Goal: Transaction & Acquisition: Purchase product/service

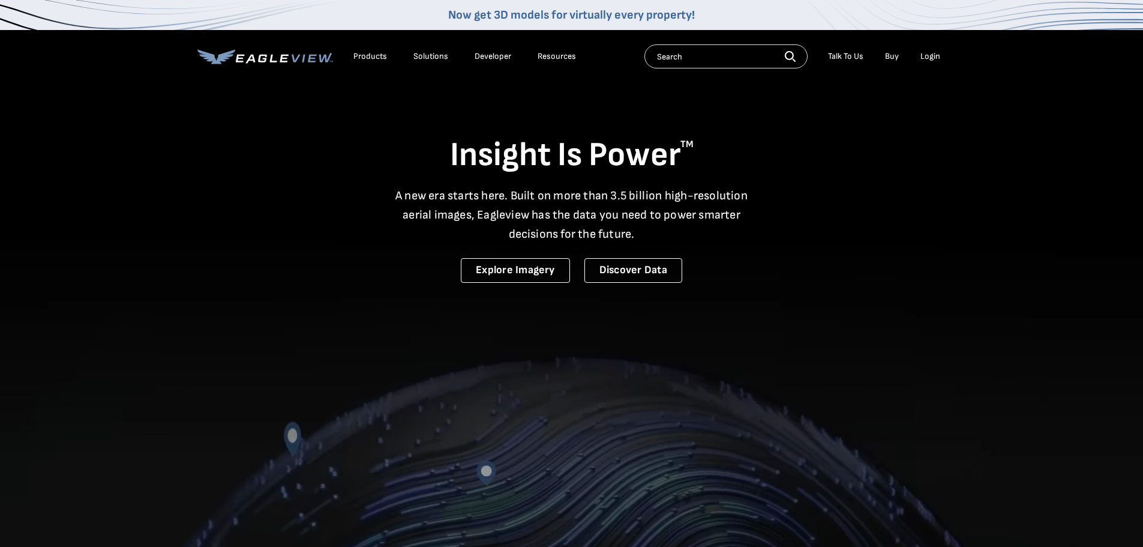
click at [926, 57] on div "Login" at bounding box center [931, 56] width 20 height 11
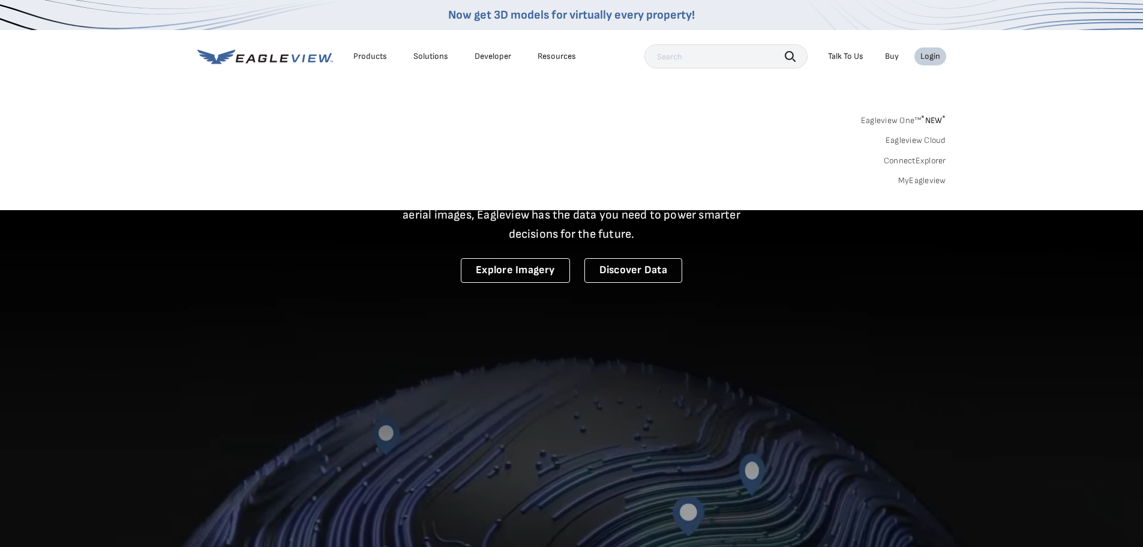
click at [908, 120] on link "Eagleview One™ * NEW *" at bounding box center [903, 119] width 85 height 14
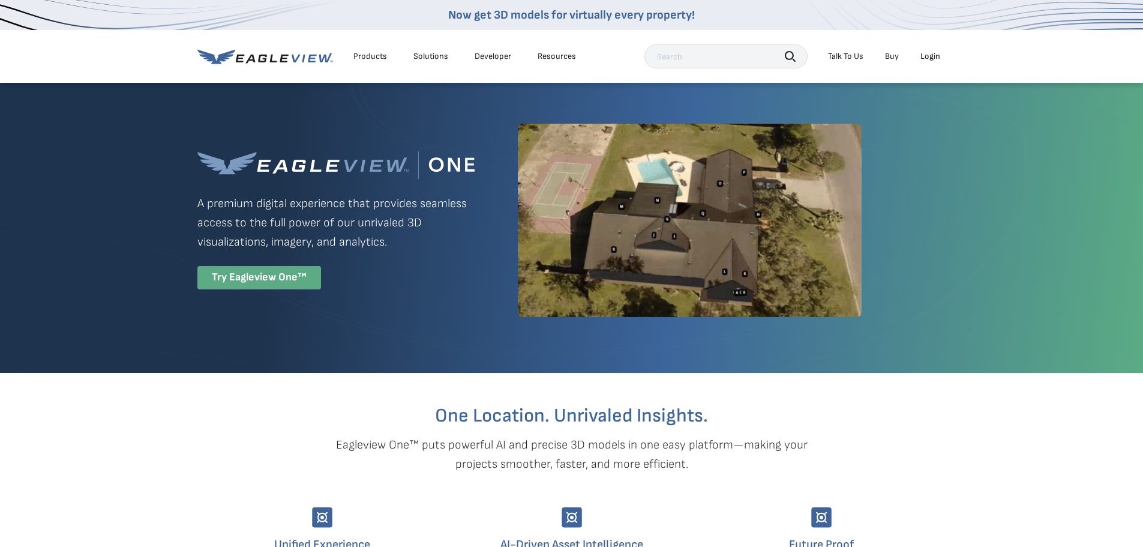
click at [268, 278] on div "Try Eagleview One™" at bounding box center [259, 277] width 124 height 23
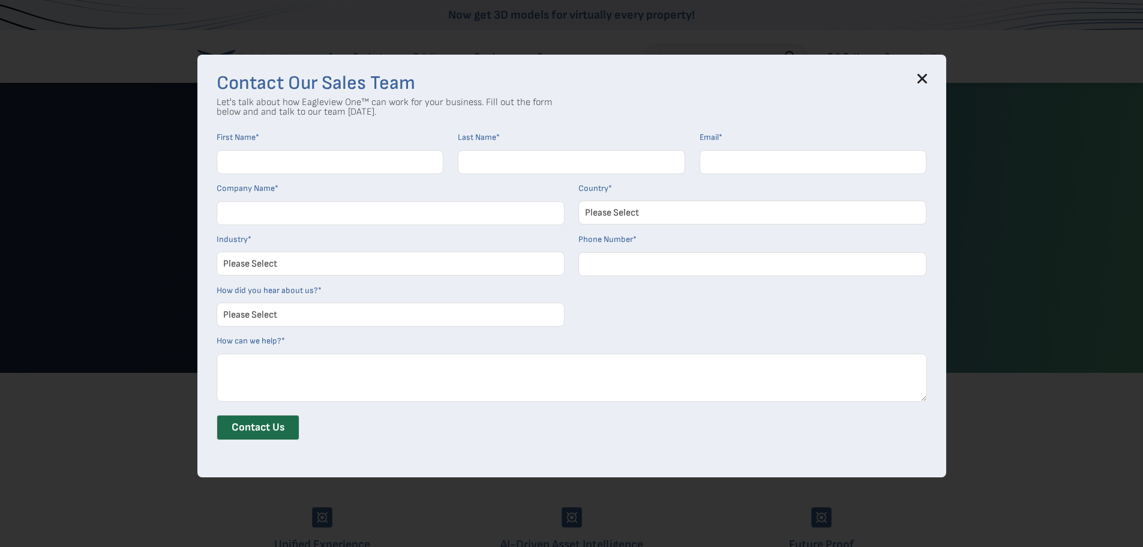
click at [926, 82] on icon at bounding box center [923, 79] width 10 height 10
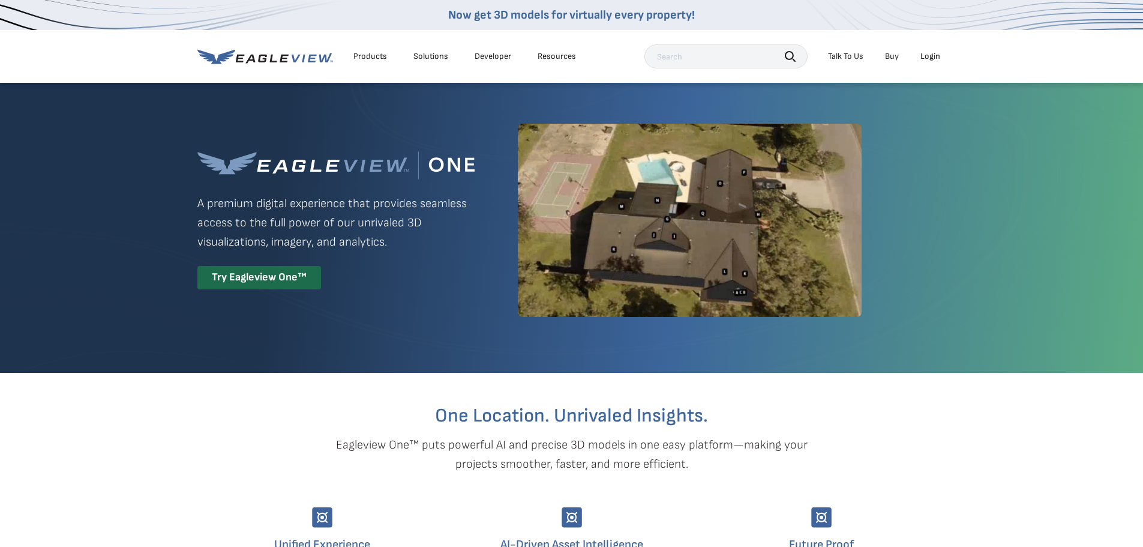
click at [933, 53] on div "Login" at bounding box center [931, 56] width 20 height 11
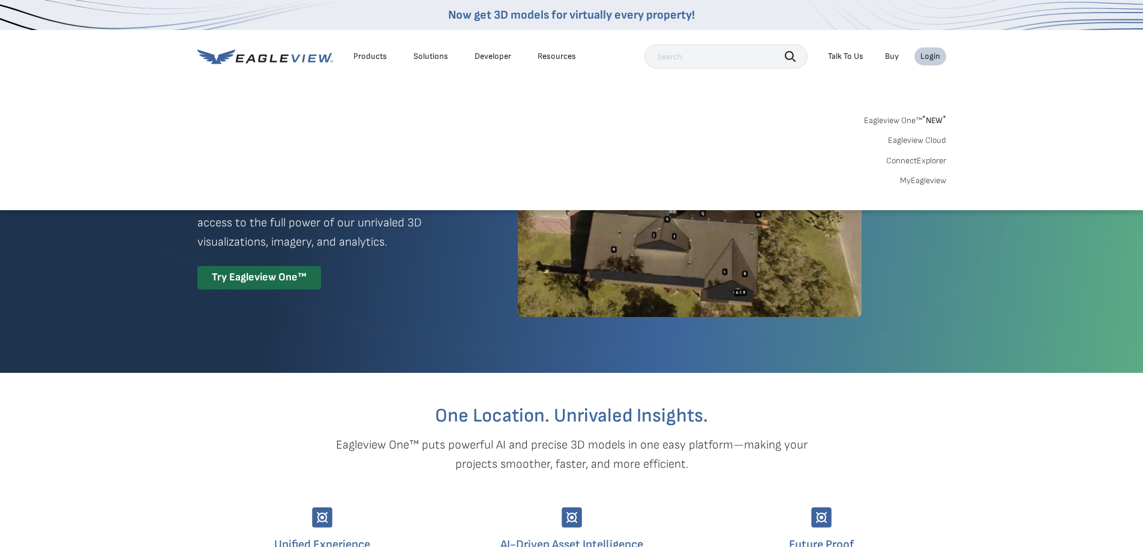
click at [911, 122] on link "Eagleview One™ * NEW *" at bounding box center [905, 119] width 82 height 14
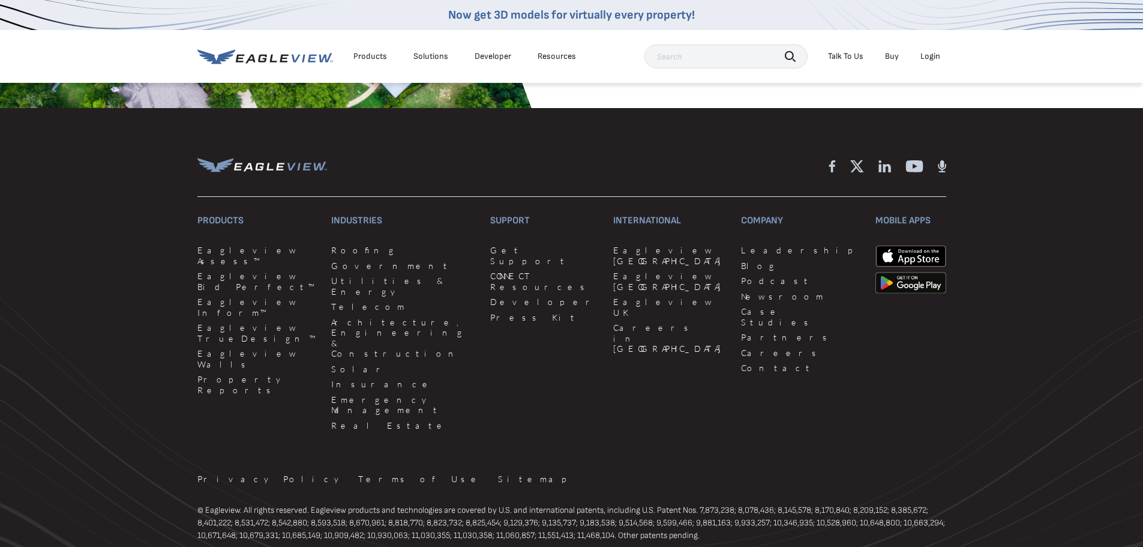
scroll to position [2858, 0]
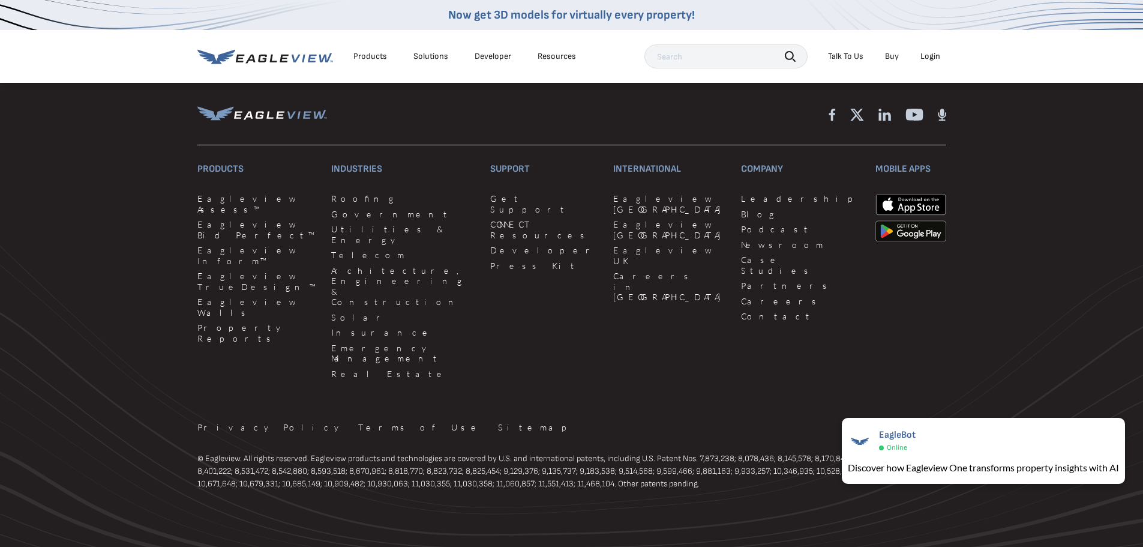
click at [271, 57] on icon at bounding box center [272, 58] width 7 height 8
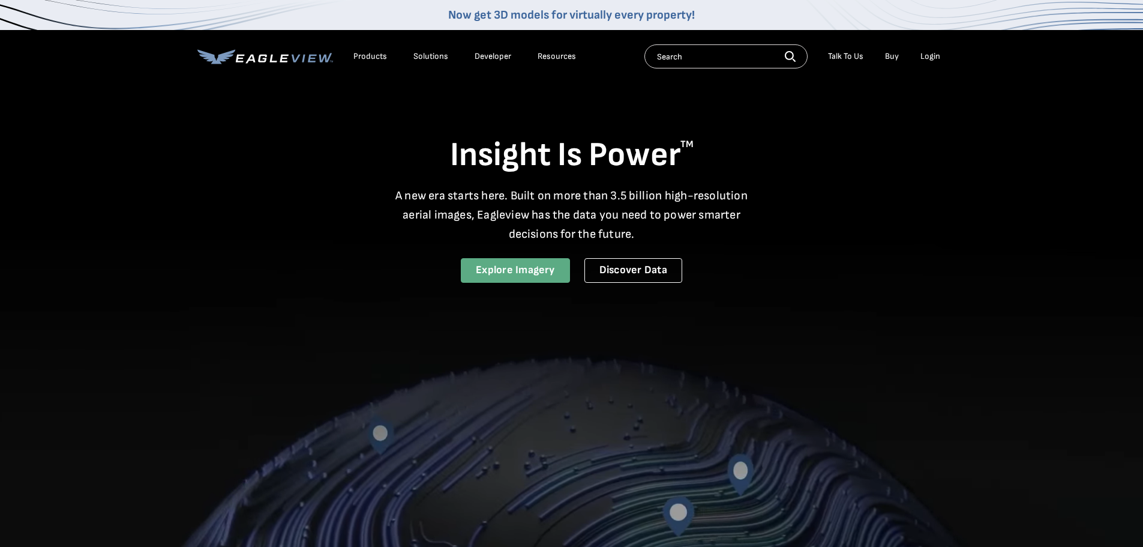
click at [502, 279] on link "Explore Imagery" at bounding box center [515, 270] width 109 height 25
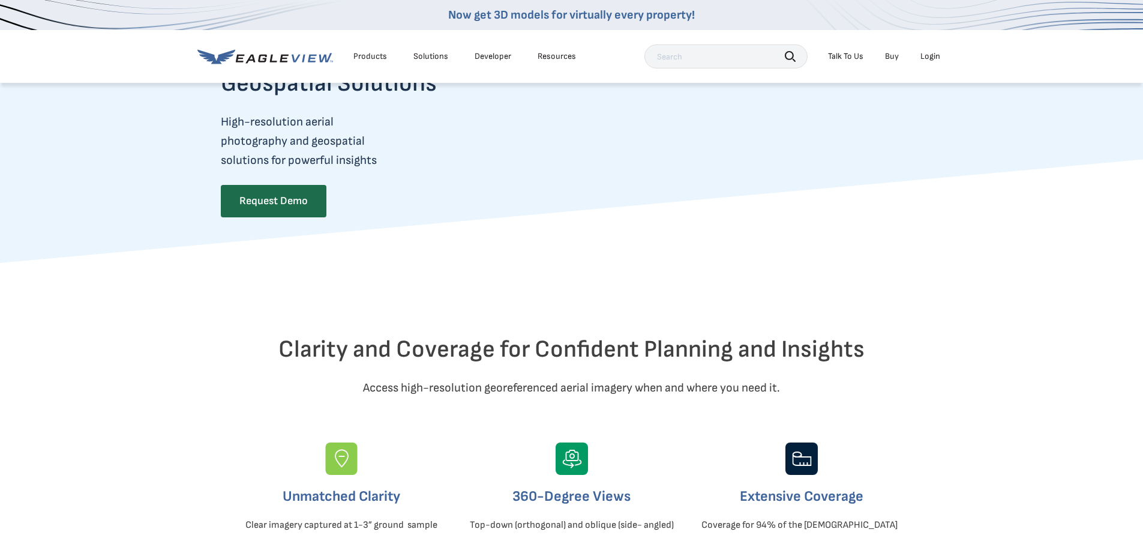
scroll to position [180, 0]
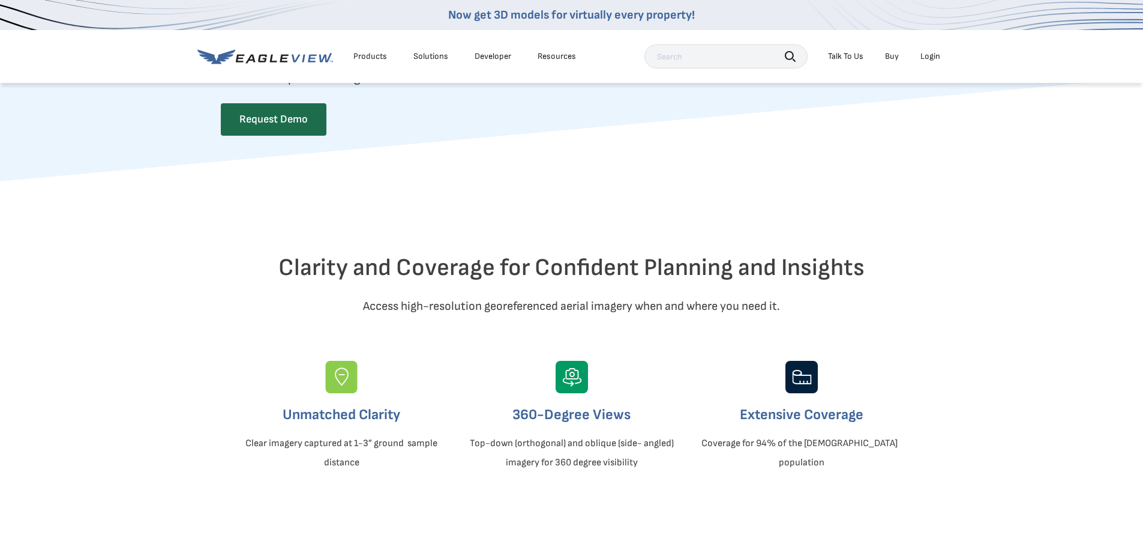
click at [923, 55] on div "Login" at bounding box center [931, 56] width 20 height 11
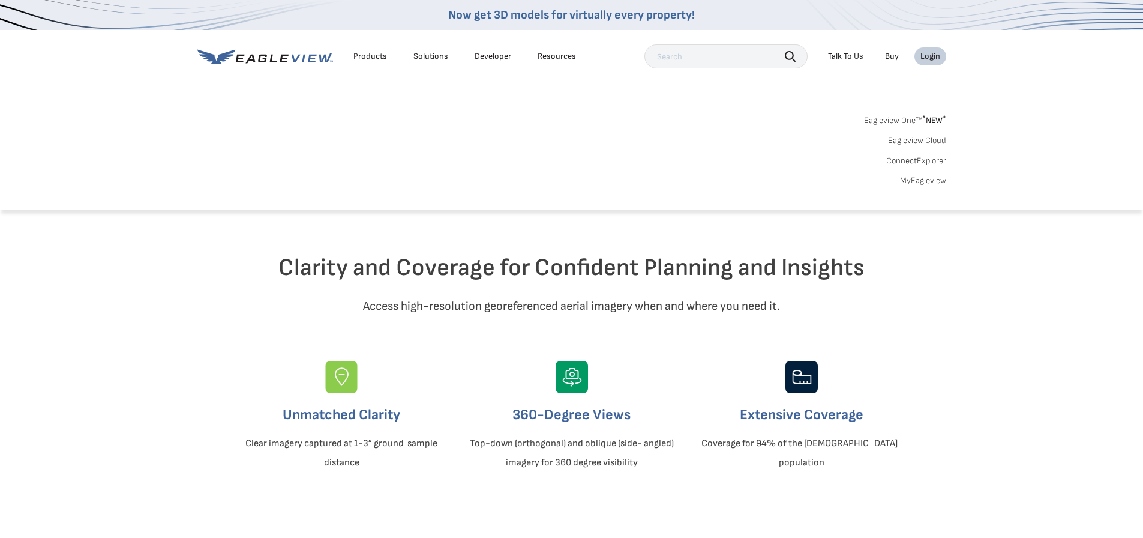
click at [908, 147] on div "Eagleview One™ * NEW * Eagleview Cloud ConnectExplorer MyEagleview" at bounding box center [571, 149] width 749 height 74
click at [912, 137] on link "Eagleview Cloud" at bounding box center [917, 140] width 58 height 11
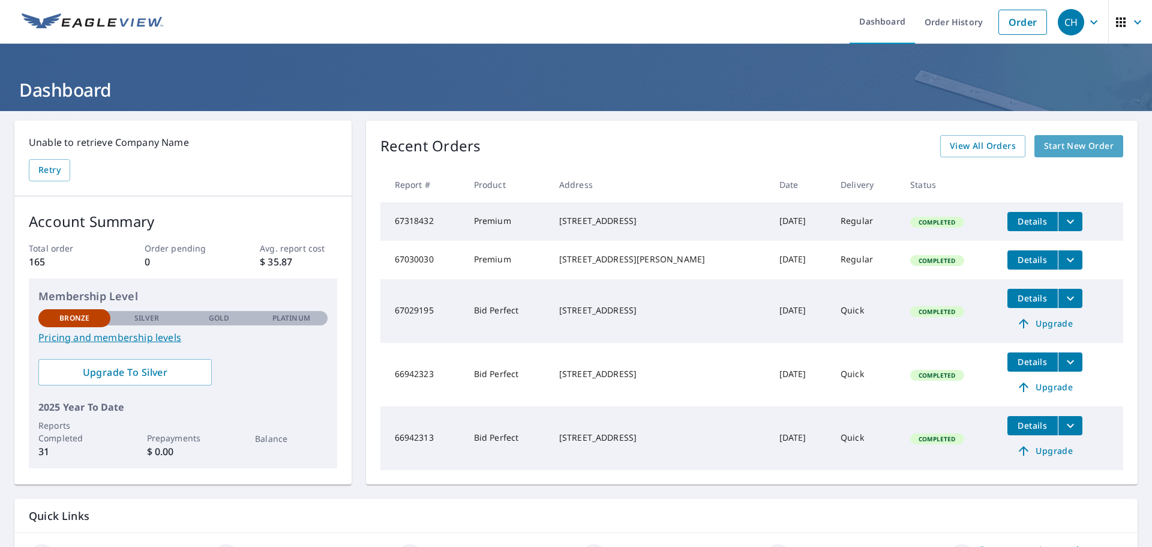
click at [1064, 143] on span "Start New Order" at bounding box center [1079, 146] width 70 height 15
click at [1091, 141] on span "Start New Order" at bounding box center [1079, 146] width 70 height 15
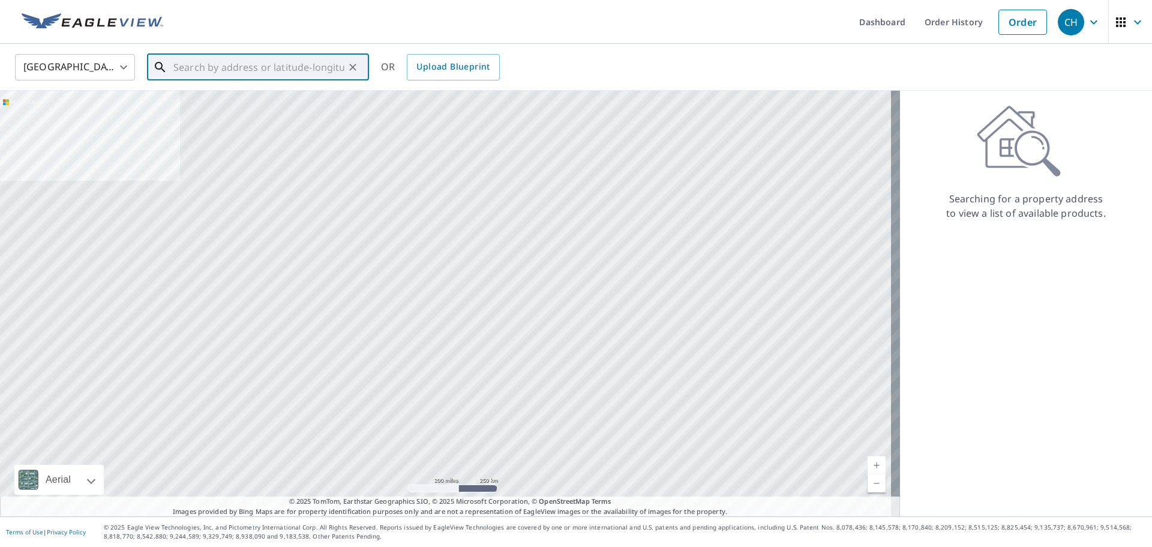
click at [273, 71] on input "text" at bounding box center [258, 67] width 171 height 34
paste input "where can you purchase malarkey shingles?"
type input "where can you purchase malarkey shingles?"
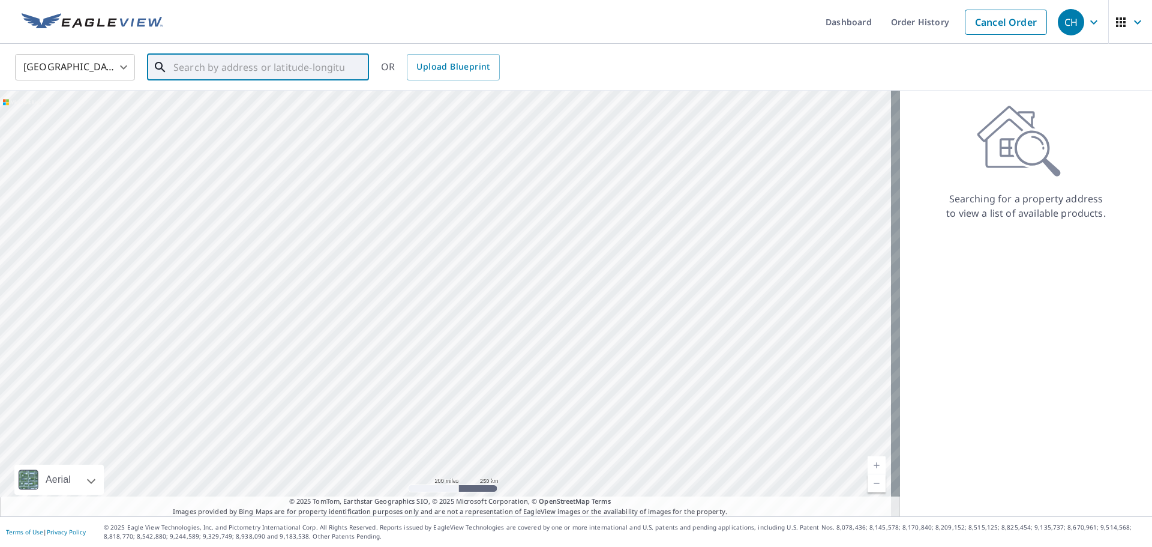
click at [309, 71] on input "text" at bounding box center [258, 67] width 171 height 34
paste input "[STREET_ADDRESS]"
click at [256, 105] on span "[STREET_ADDRESS]" at bounding box center [265, 102] width 188 height 14
type input "540 Lakehurst Dr Waterloo, NE 68069"
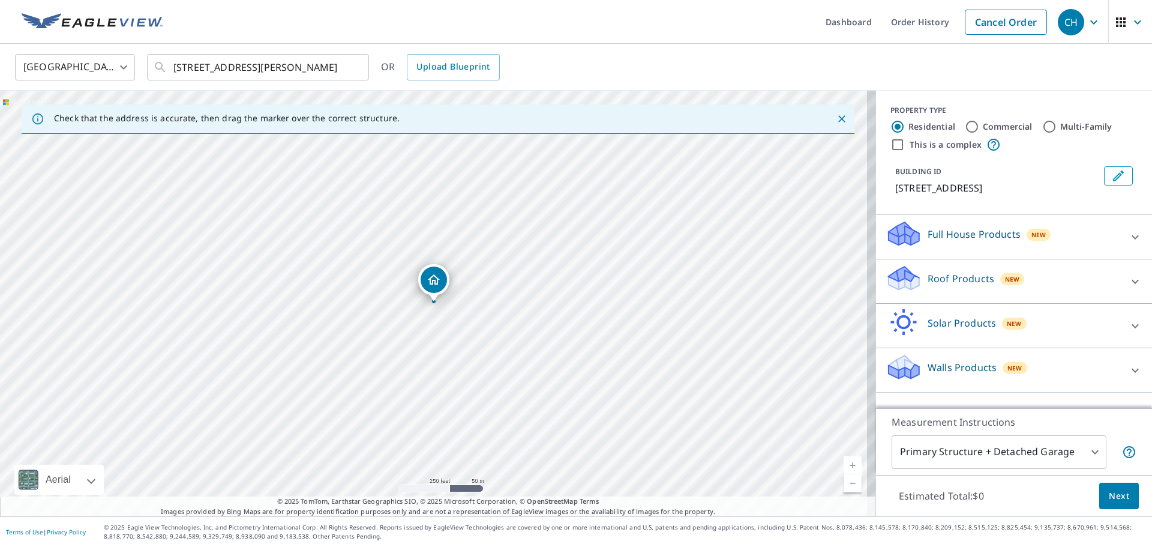
click at [1079, 451] on body "CH CH Dashboard Order History Cancel Order CH United States US ​ 540 Lakehurst …" at bounding box center [576, 273] width 1152 height 547
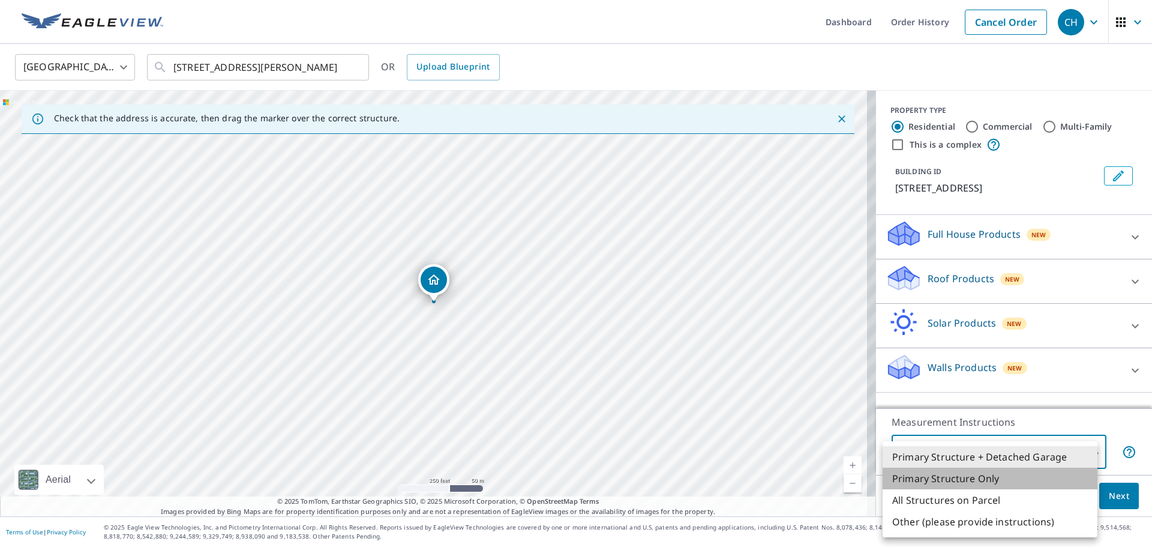
click at [1030, 478] on li "Primary Structure Only" at bounding box center [990, 479] width 215 height 22
type input "2"
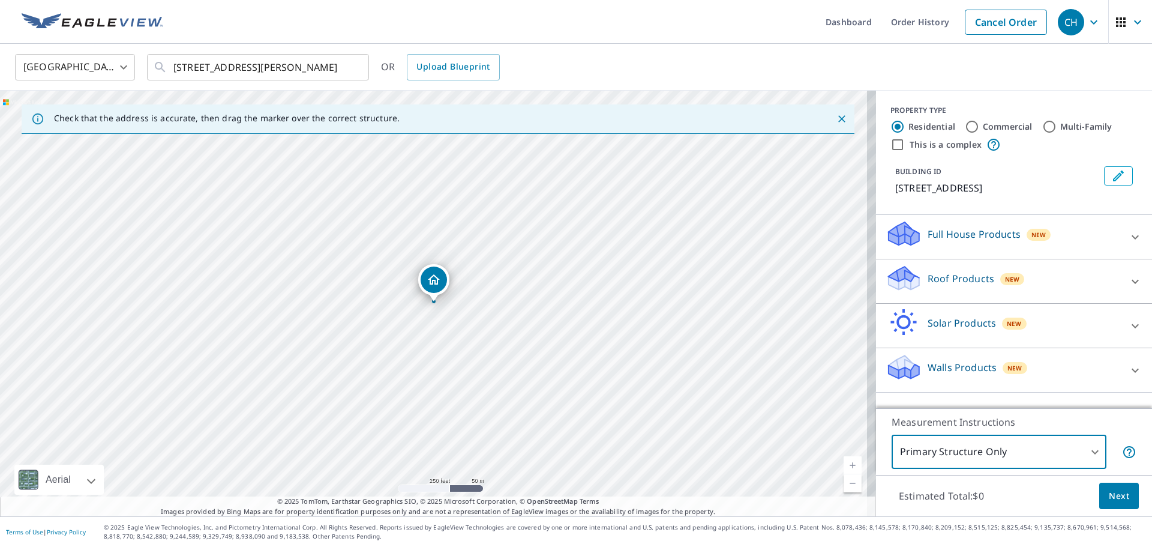
click at [1109, 496] on span "Next" at bounding box center [1119, 496] width 20 height 15
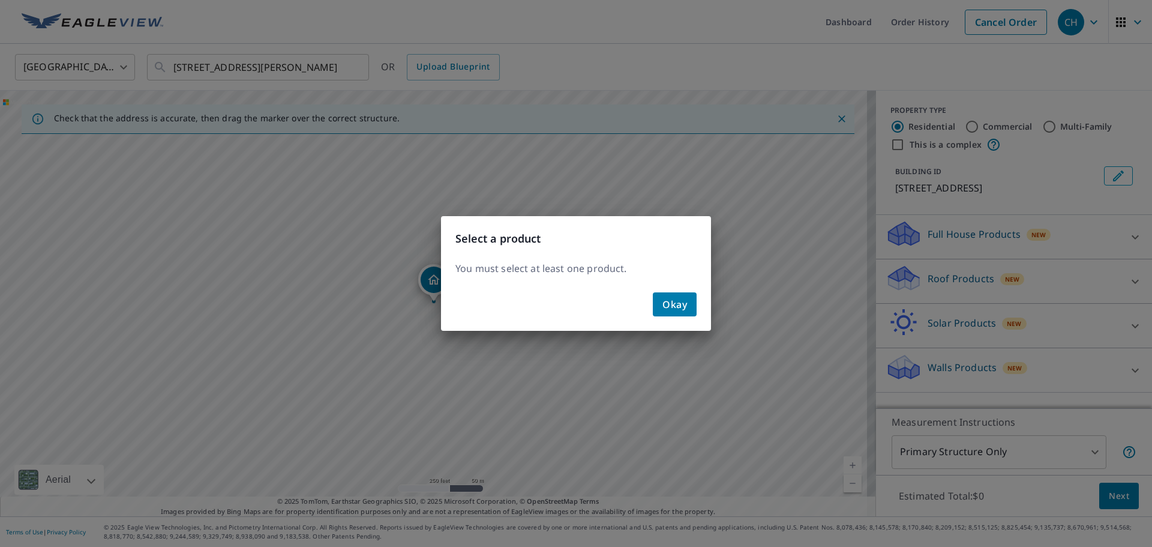
click at [673, 305] on span "Okay" at bounding box center [675, 304] width 25 height 17
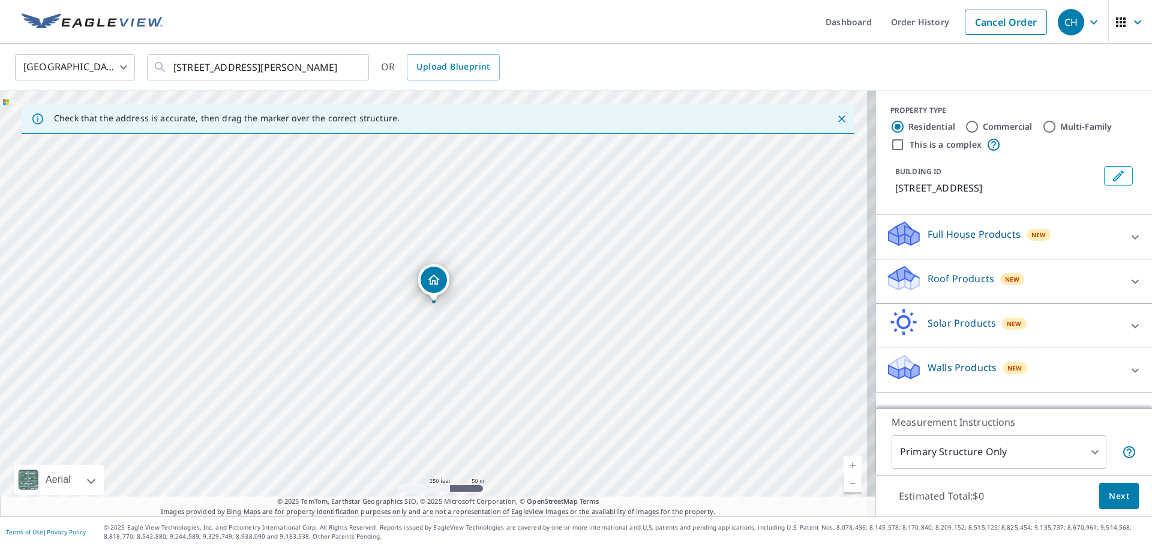
click at [1104, 238] on div "Full House Products New" at bounding box center [1003, 237] width 235 height 34
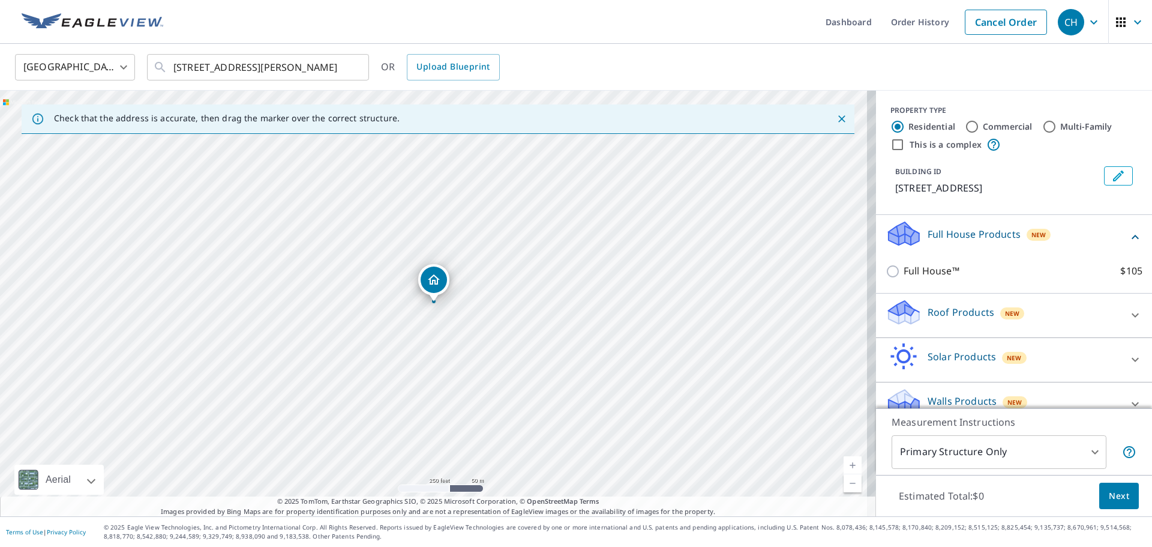
click at [1108, 234] on div "Full House Products New" at bounding box center [1007, 237] width 242 height 34
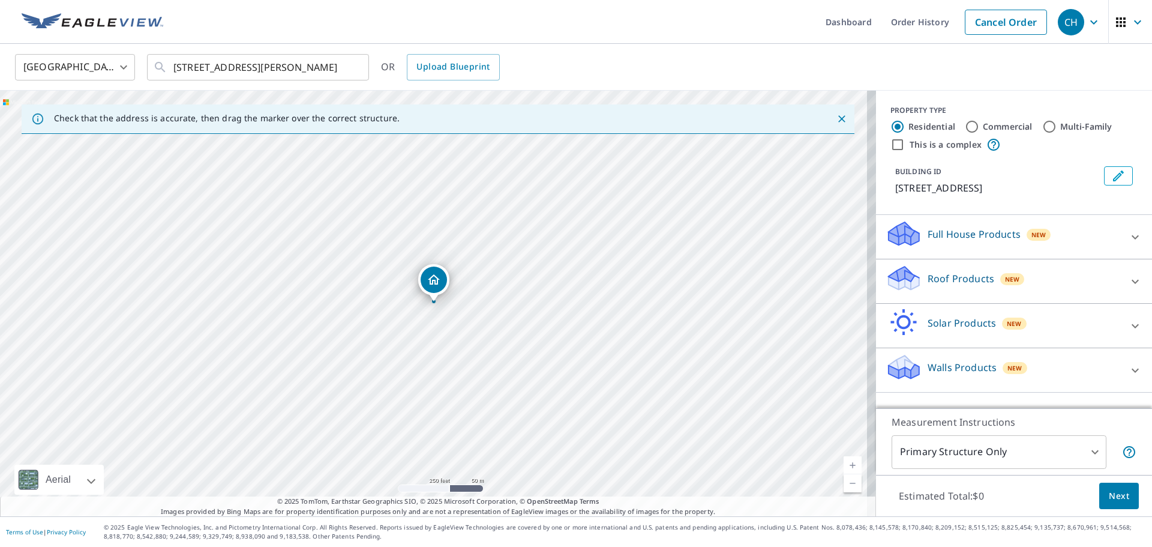
click at [1108, 274] on div "Roof Products New" at bounding box center [1003, 281] width 235 height 34
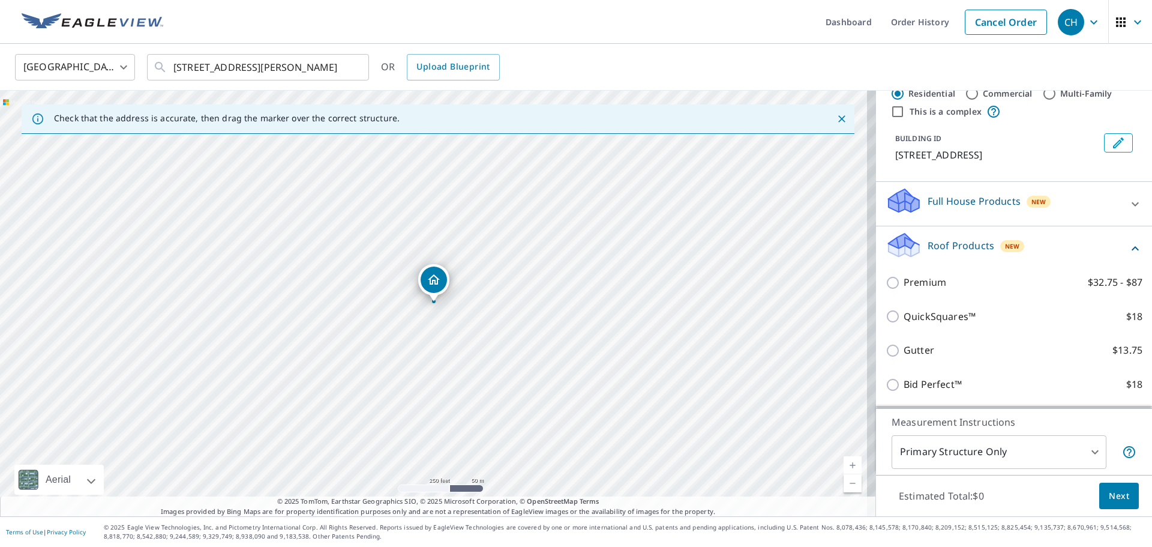
scroll to position [60, 0]
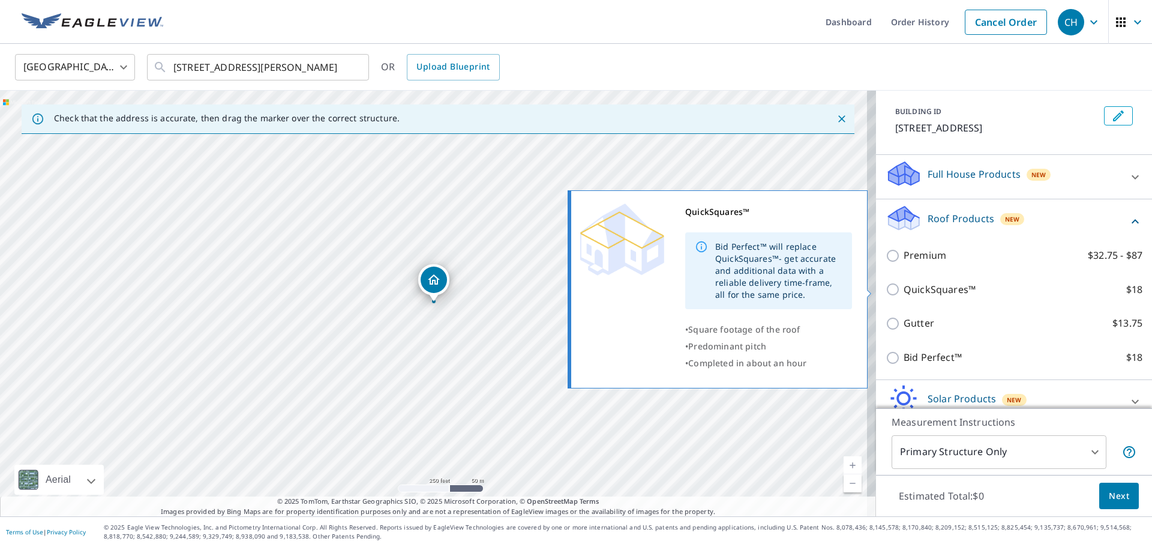
click at [886, 288] on input "QuickSquares™ $18" at bounding box center [895, 289] width 18 height 14
checkbox input "true"
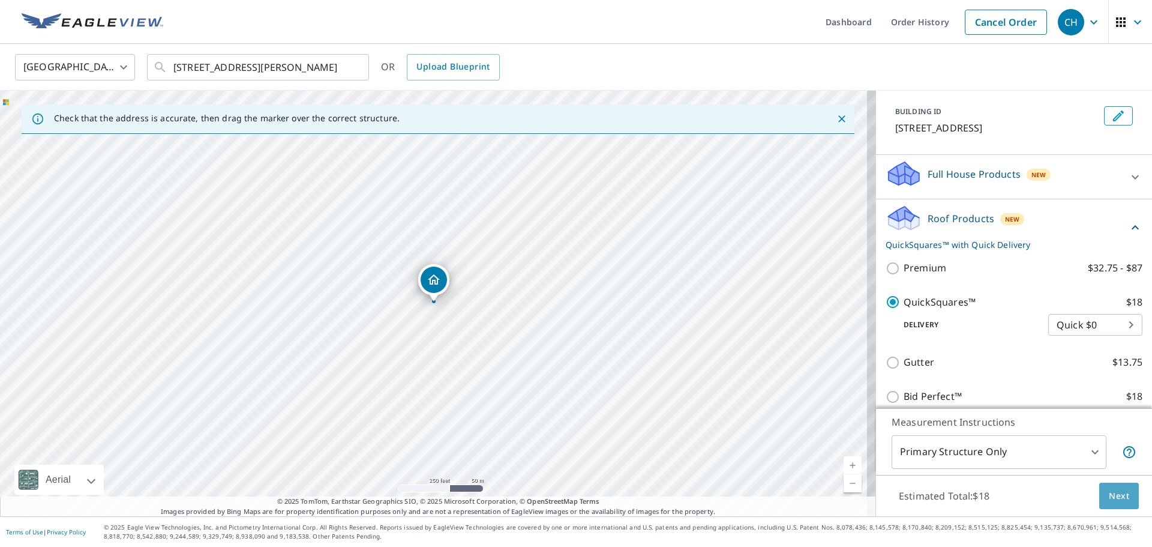
click at [1112, 495] on span "Next" at bounding box center [1119, 496] width 20 height 15
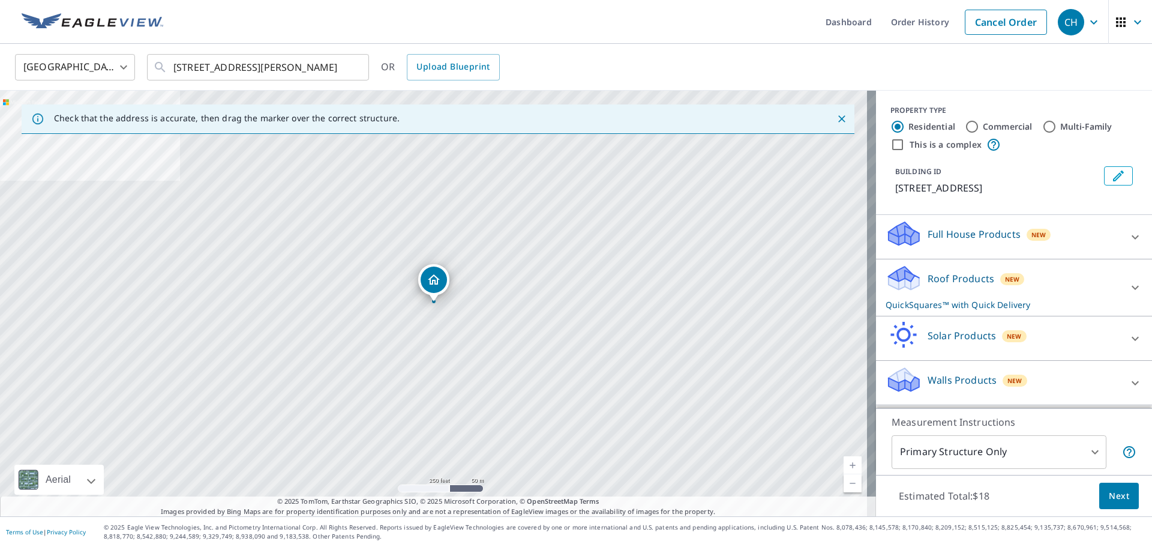
click at [1081, 233] on div "Full House Products New" at bounding box center [1003, 237] width 235 height 34
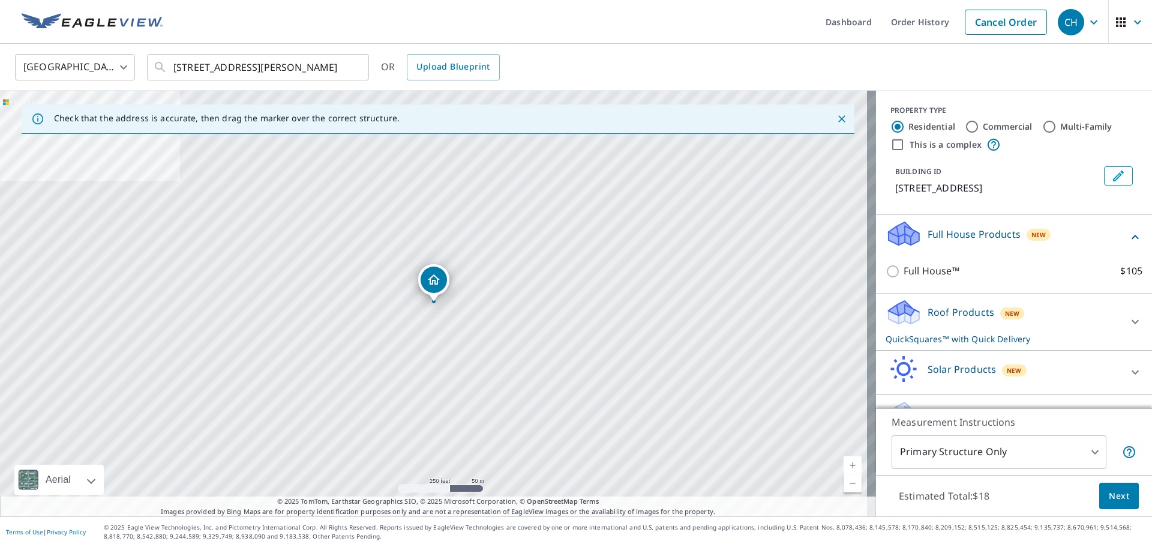
click at [1081, 233] on div "Full House Products New" at bounding box center [1007, 237] width 242 height 34
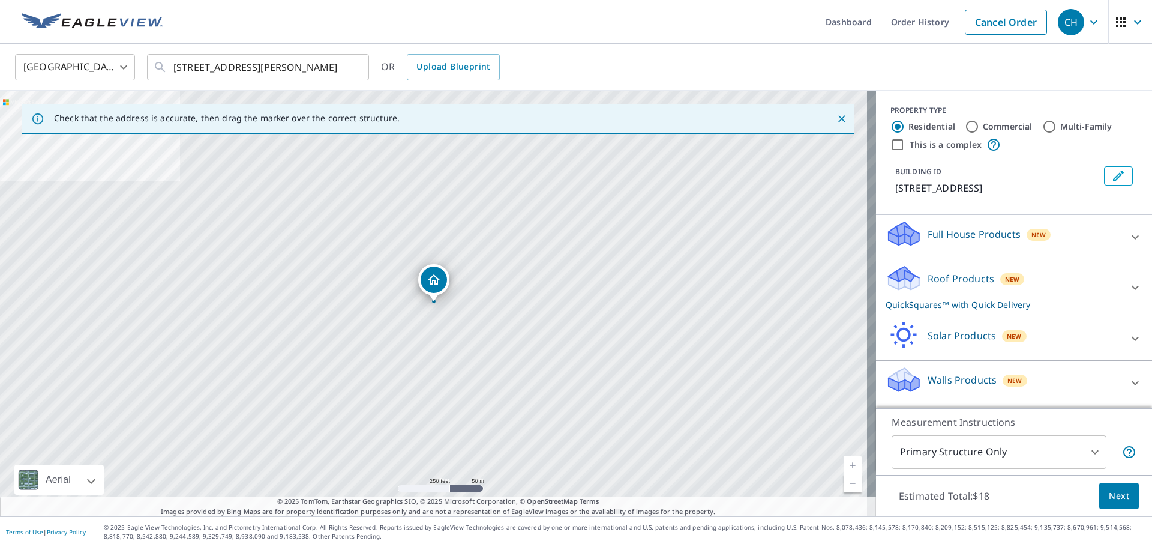
click at [1086, 277] on div "Roof Products New QuickSquares™ with Quick Delivery" at bounding box center [1003, 287] width 235 height 47
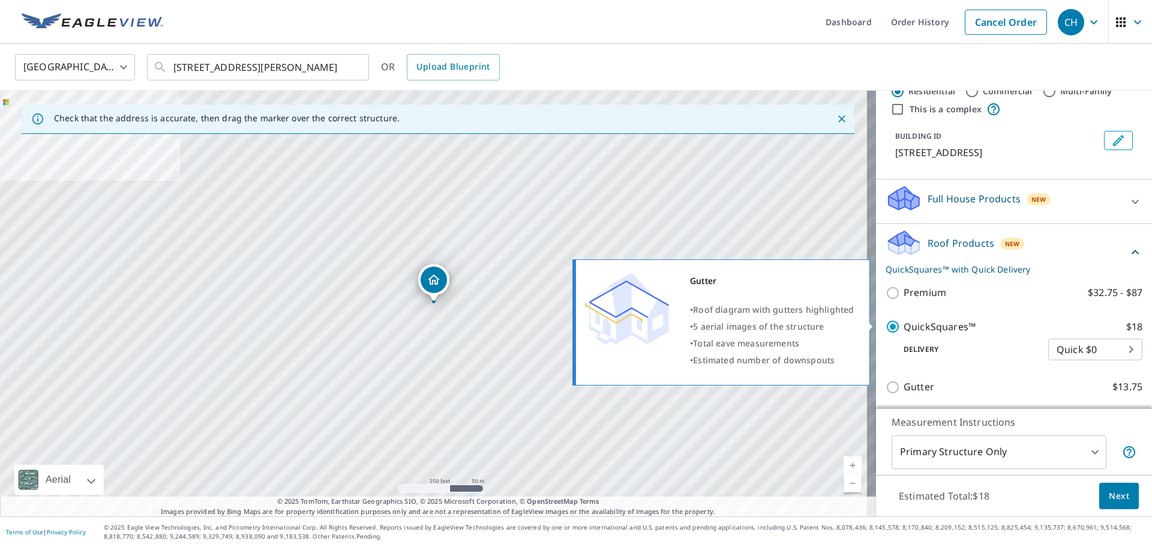
scroll to position [120, 0]
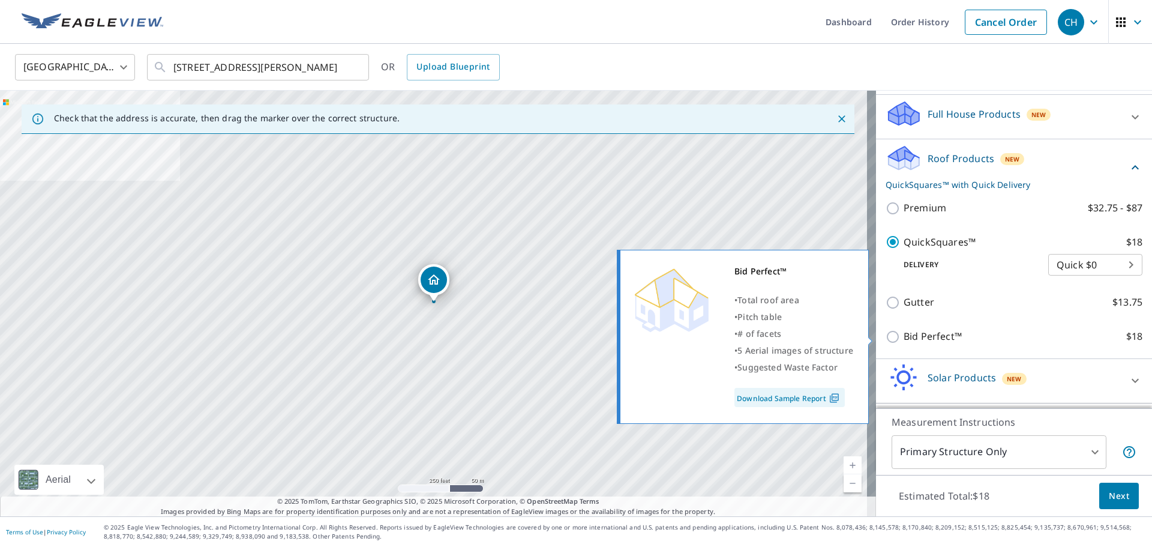
click at [886, 333] on input "Bid Perfect™ $18" at bounding box center [895, 337] width 18 height 14
checkbox input "true"
checkbox input "false"
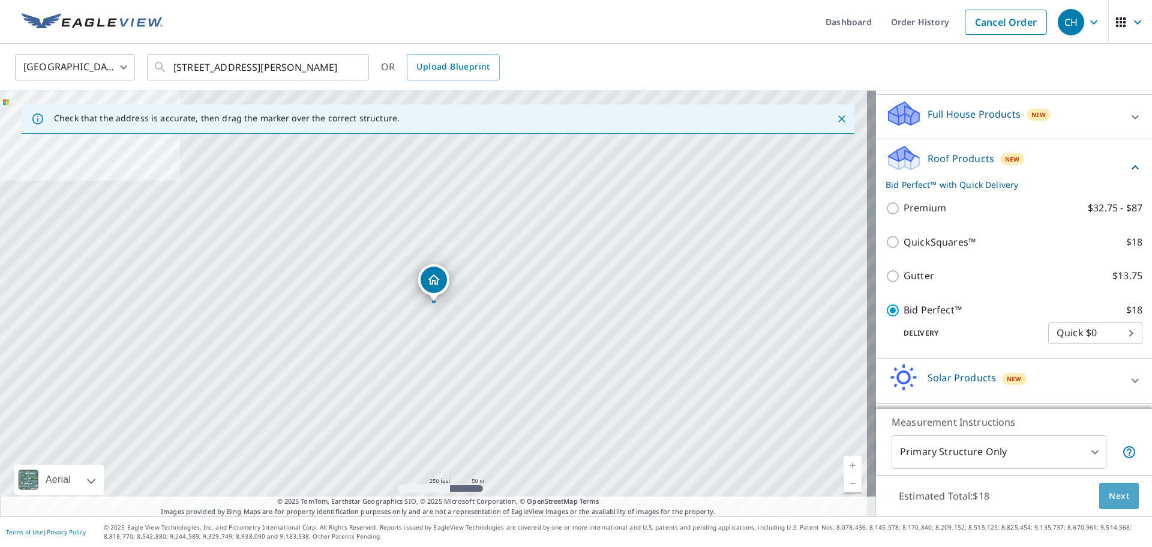
click at [1109, 496] on span "Next" at bounding box center [1119, 496] width 20 height 15
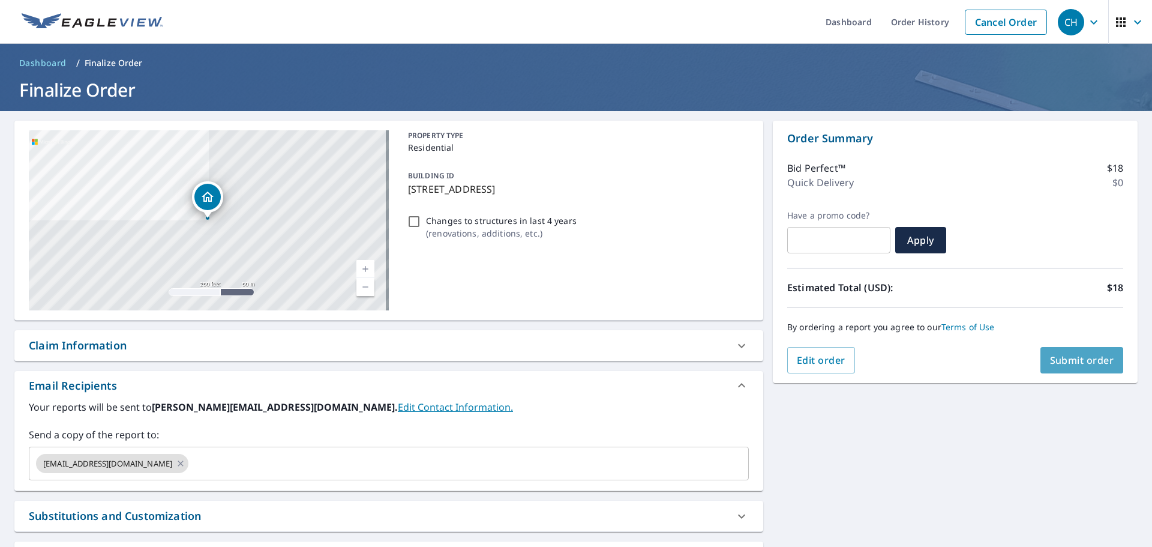
click at [1075, 363] on span "Submit order" at bounding box center [1082, 360] width 64 height 13
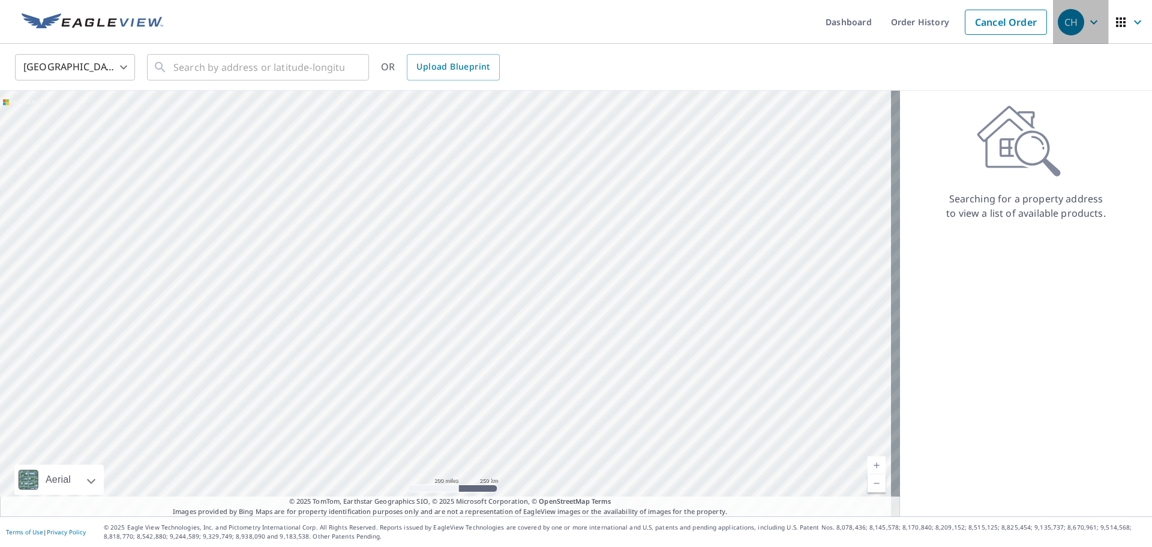
click at [1088, 23] on icon "button" at bounding box center [1094, 22] width 14 height 14
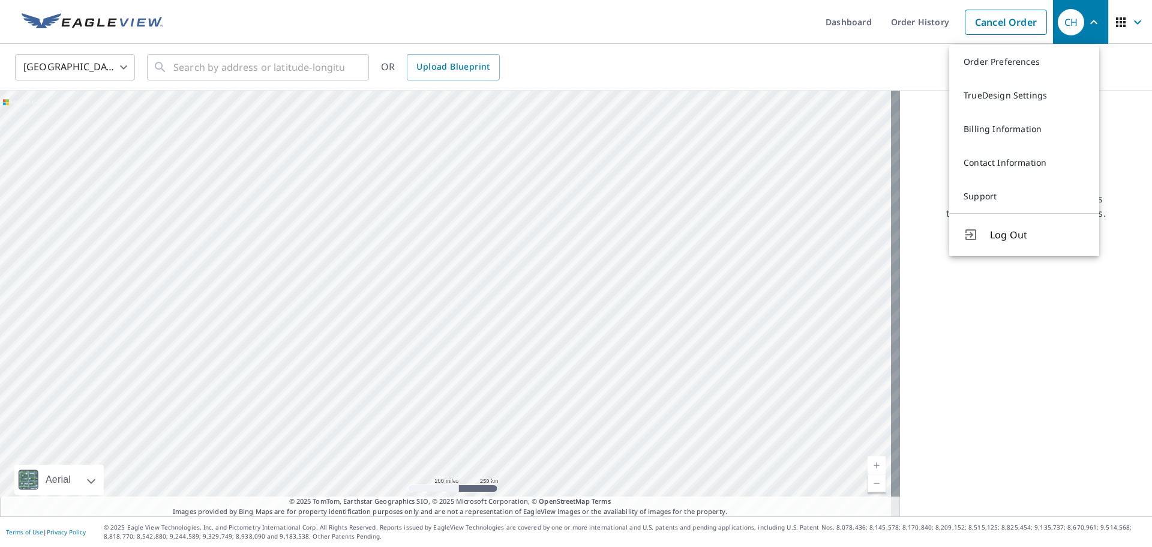
click at [981, 319] on div "Searching for a property address to view a list of available products." at bounding box center [1026, 304] width 252 height 426
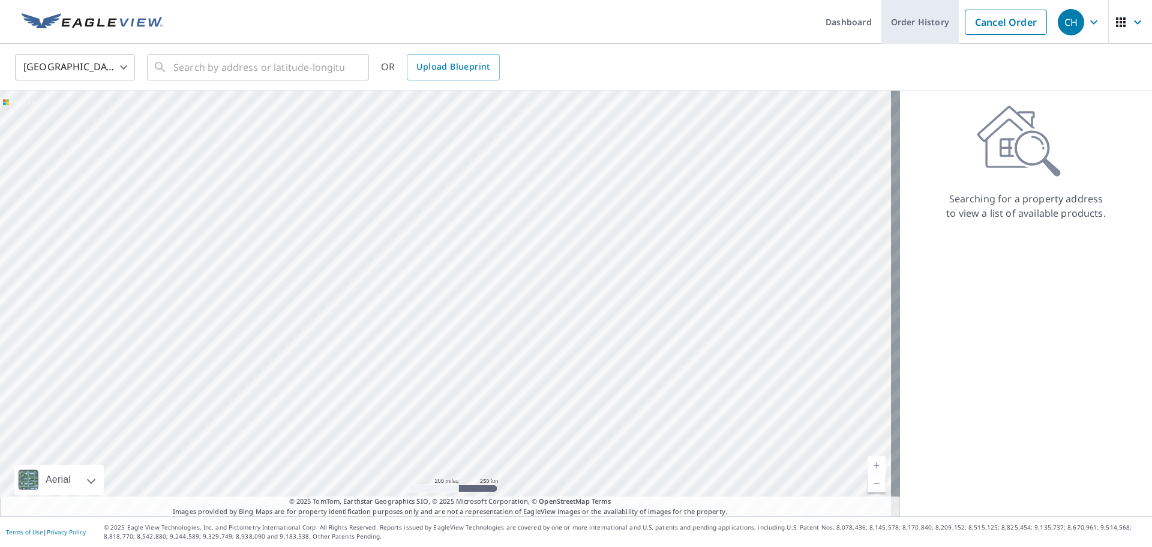
click at [917, 24] on link "Order History" at bounding box center [920, 22] width 77 height 44
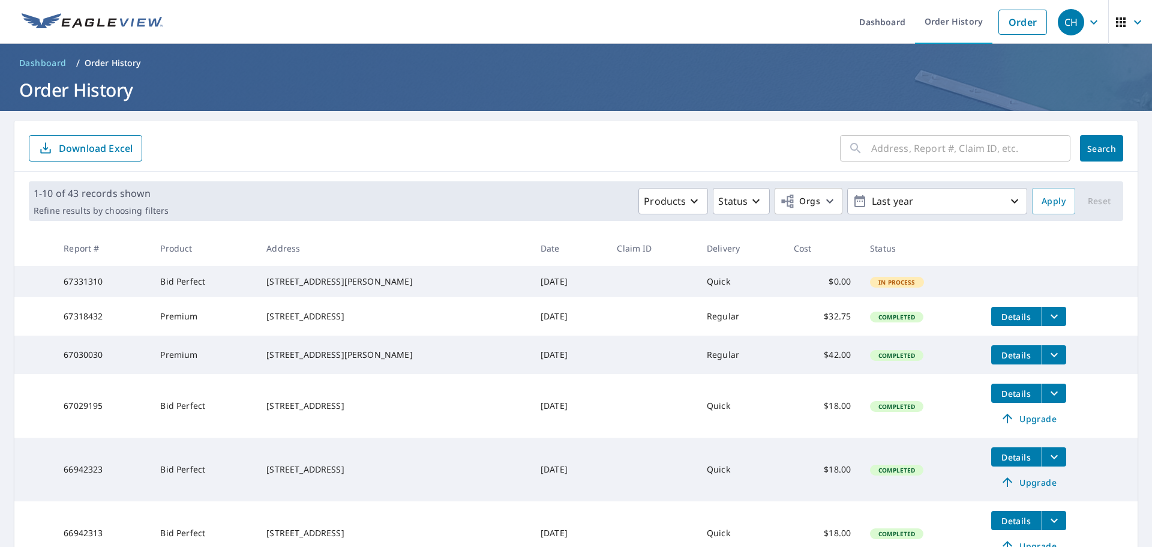
click at [77, 286] on td "67331310" at bounding box center [102, 281] width 97 height 31
click at [807, 283] on td "$0.00" at bounding box center [822, 281] width 77 height 31
click at [711, 287] on td "Quick" at bounding box center [740, 281] width 87 height 31
click at [531, 285] on td "[DATE]" at bounding box center [569, 281] width 77 height 31
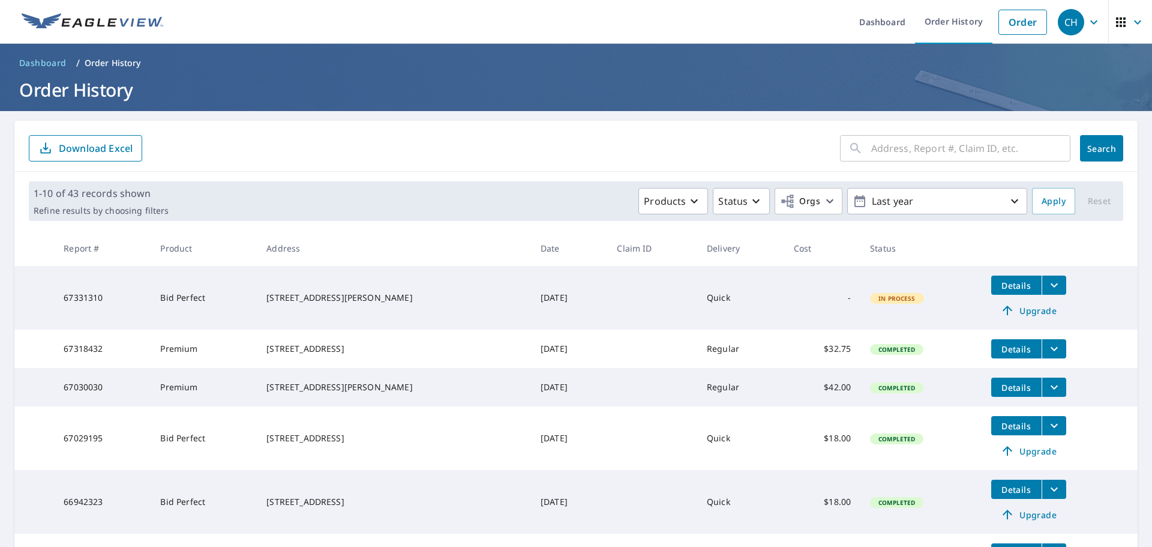
click at [1047, 289] on icon "filesDropdownBtn-67331310" at bounding box center [1054, 285] width 14 height 14
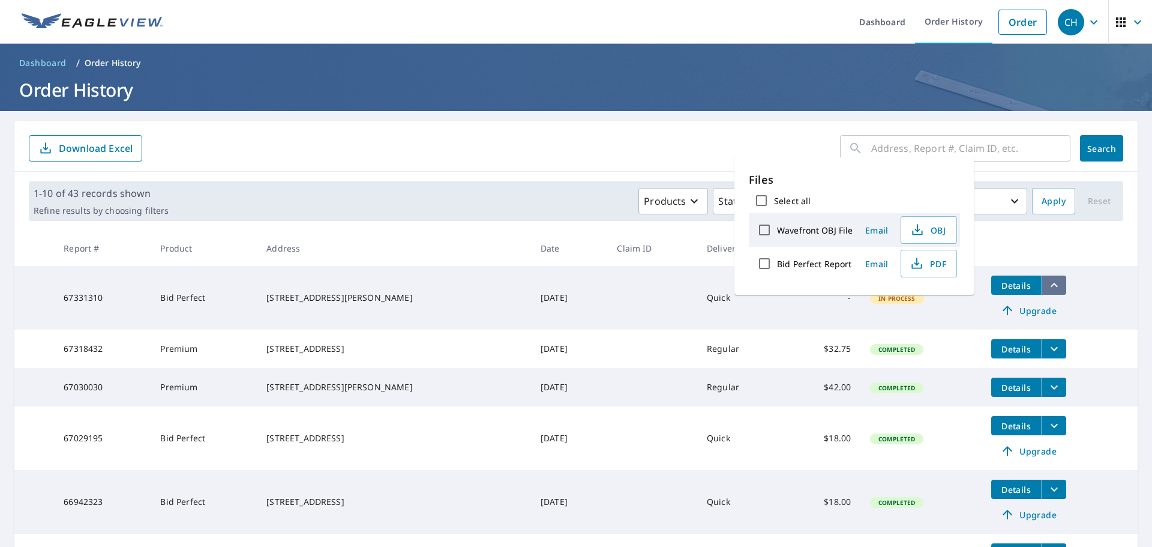
click at [1047, 289] on icon "filesDropdownBtn-67331310" at bounding box center [1054, 285] width 14 height 14
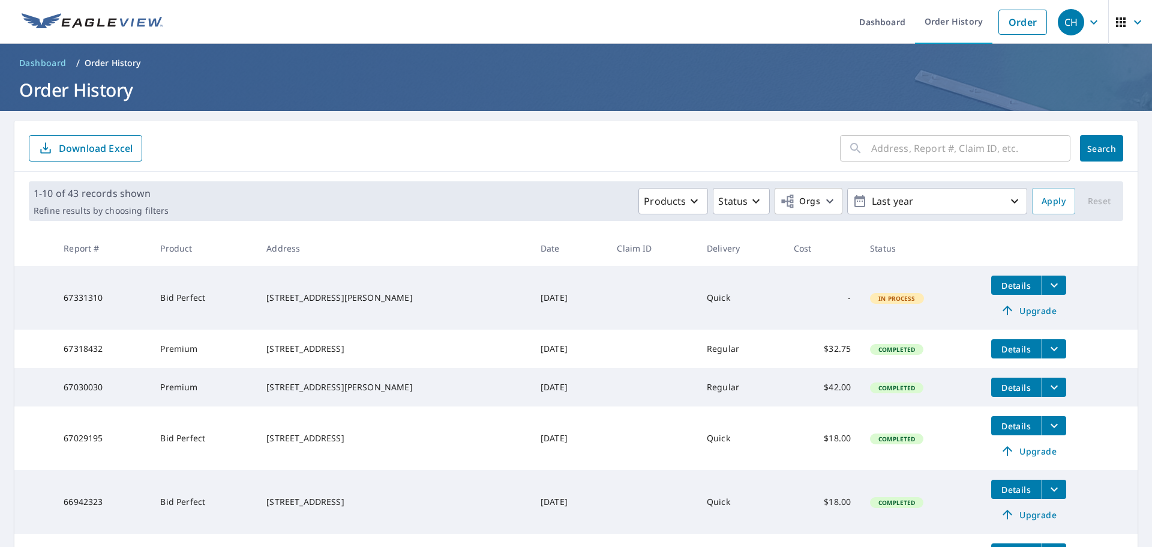
click at [1017, 312] on span "Upgrade" at bounding box center [1029, 310] width 61 height 14
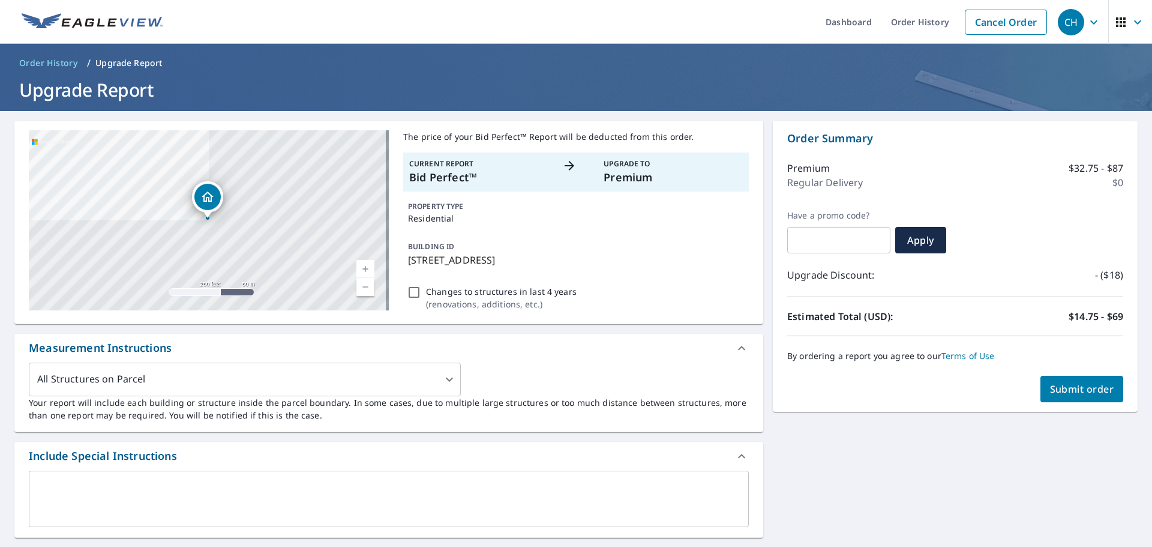
click at [1084, 392] on span "Submit order" at bounding box center [1082, 388] width 64 height 13
